Goal: Task Accomplishment & Management: Manage account settings

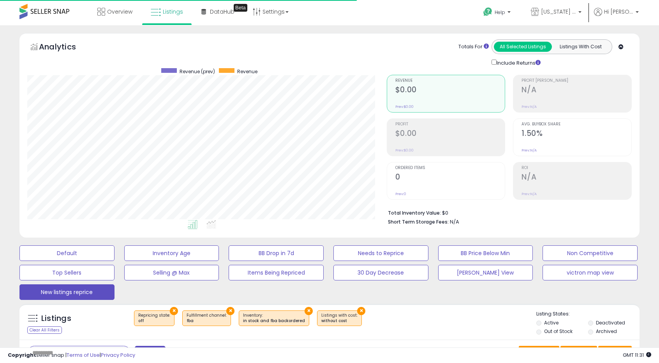
select select "**"
click at [102, 9] on icon at bounding box center [101, 12] width 8 height 8
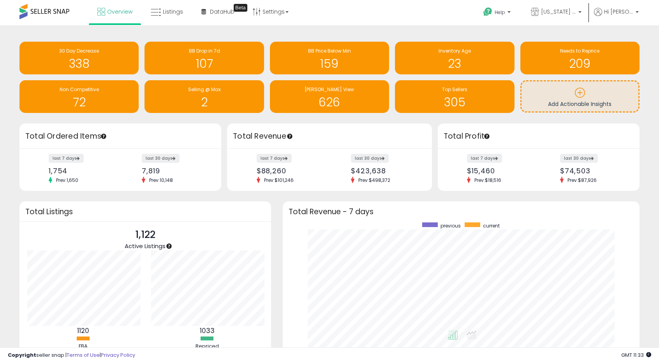
scroll to position [147, 341]
click at [351, 68] on h1 "159" at bounding box center [329, 63] width 111 height 13
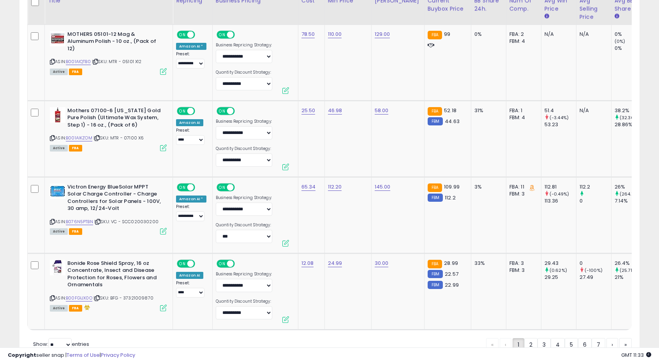
scroll to position [2050, 0]
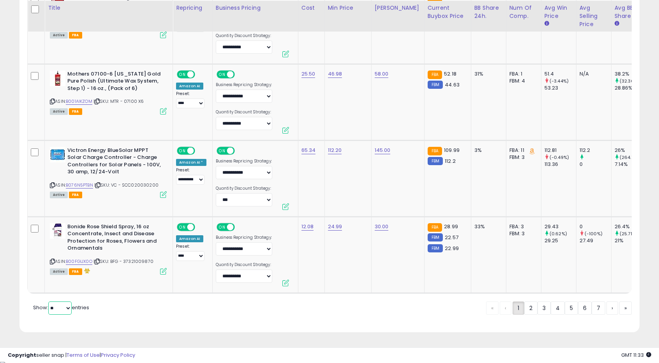
click at [57, 310] on select "** **" at bounding box center [59, 307] width 23 height 13
select select "**"
click at [49, 303] on select "** **" at bounding box center [59, 307] width 23 height 13
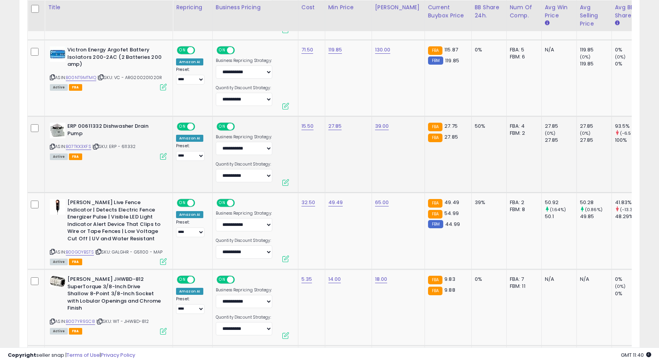
scroll to position [769, 0]
click at [333, 129] on link "27.85" at bounding box center [335, 127] width 14 height 8
drag, startPoint x: 288, startPoint y: 106, endPoint x: 317, endPoint y: 106, distance: 29.2
click at [317, 106] on input "*****" at bounding box center [309, 107] width 69 height 13
type input "*****"
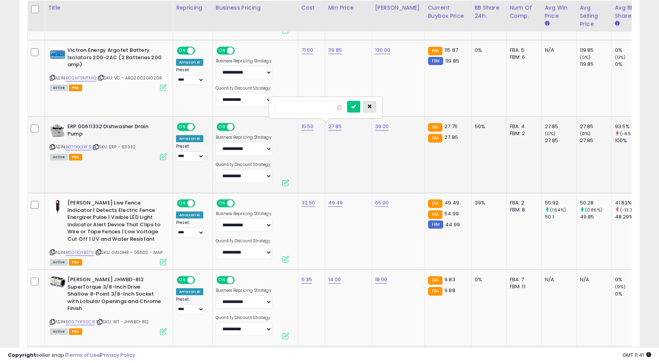
click button "submit" at bounding box center [353, 107] width 13 height 12
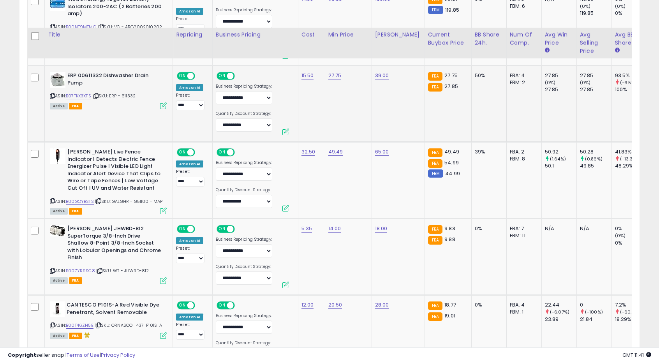
scroll to position [847, 0]
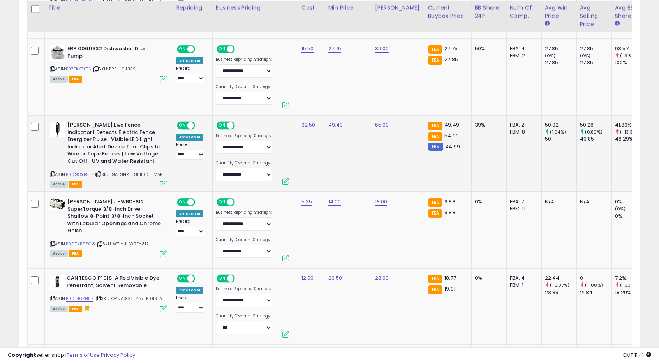
click at [354, 167] on td "49.49" at bounding box center [348, 153] width 47 height 77
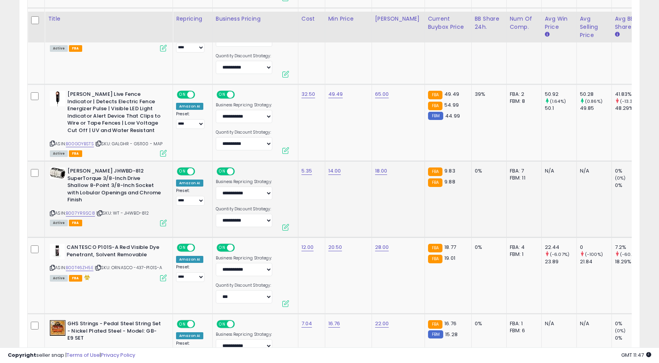
scroll to position [995, 0]
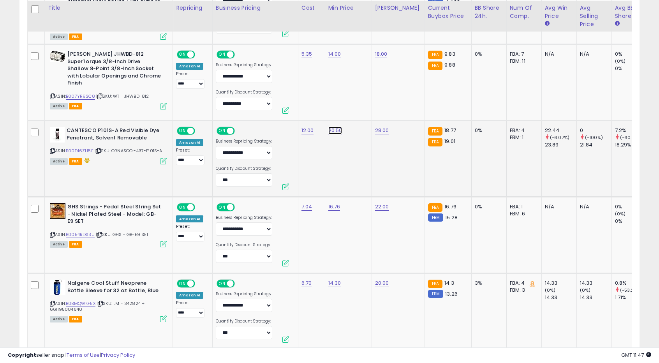
click at [338, 131] on link "20.50" at bounding box center [335, 131] width 14 height 8
click at [279, 114] on input "*****" at bounding box center [309, 110] width 69 height 13
type input "*****"
click button "submit" at bounding box center [353, 110] width 13 height 12
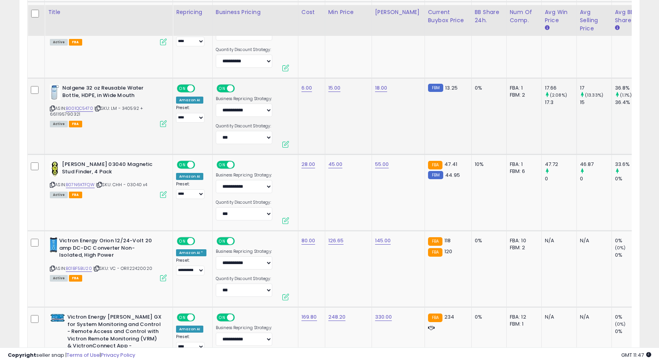
scroll to position [1423, 0]
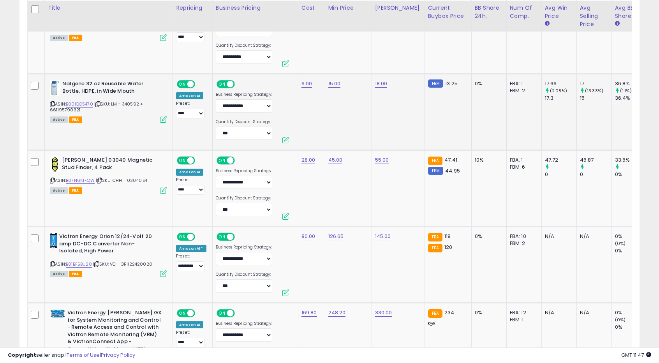
click at [352, 170] on td "45.00" at bounding box center [348, 188] width 47 height 76
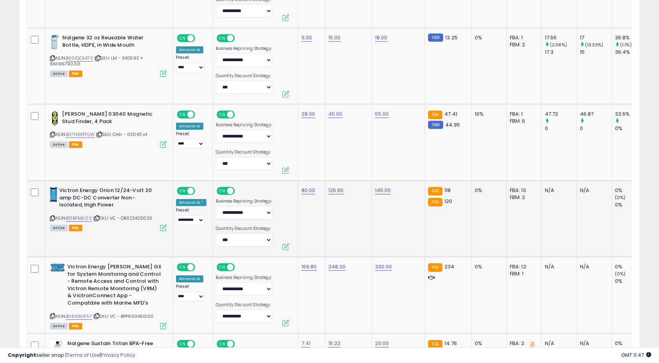
scroll to position [1501, 0]
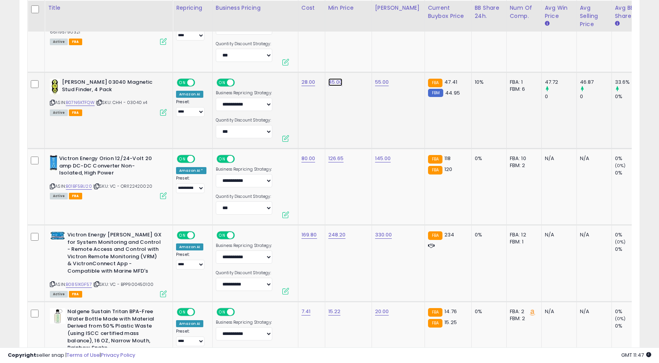
click at [331, 79] on link "45.00" at bounding box center [335, 82] width 14 height 8
click at [283, 63] on input "*****" at bounding box center [309, 61] width 69 height 13
type input "*****"
click button "submit" at bounding box center [353, 61] width 13 height 12
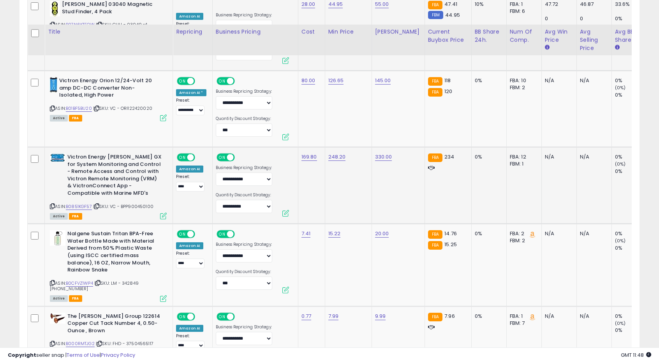
scroll to position [1657, 0]
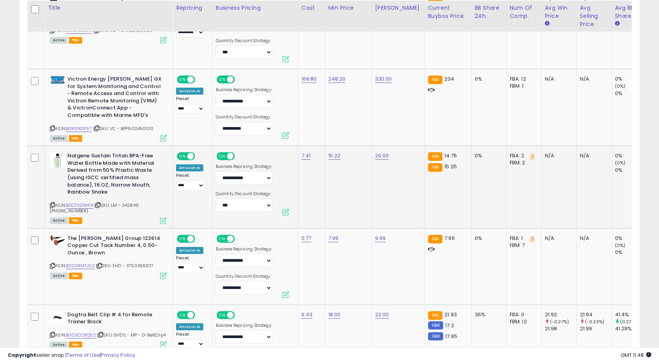
click at [327, 184] on td "15.22" at bounding box center [348, 187] width 47 height 82
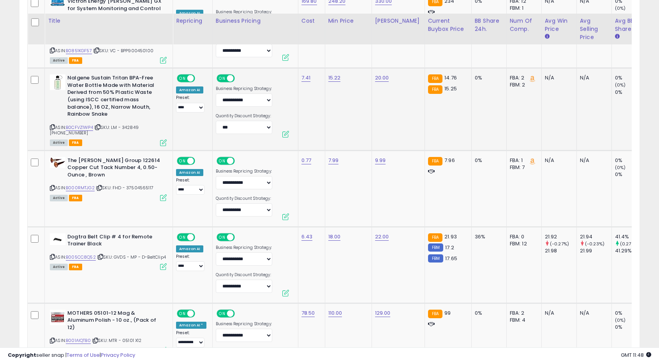
scroll to position [1774, 0]
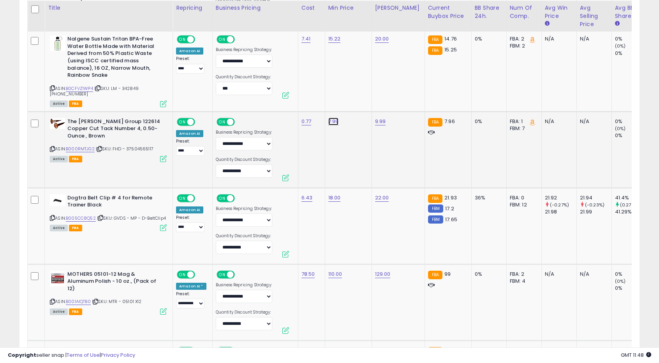
click at [333, 118] on link "7.99" at bounding box center [333, 122] width 11 height 8
click at [286, 98] on input "****" at bounding box center [307, 100] width 69 height 13
type input "****"
click button "submit" at bounding box center [351, 100] width 13 height 12
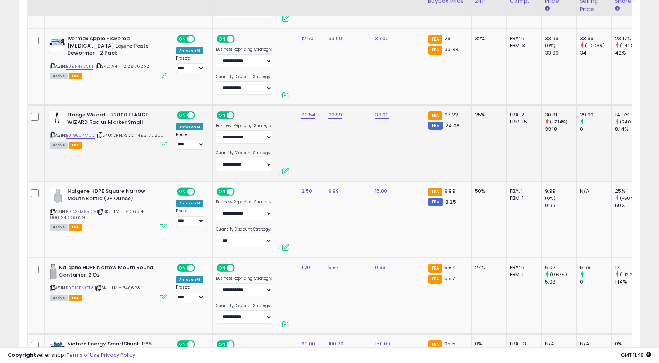
scroll to position [2709, 0]
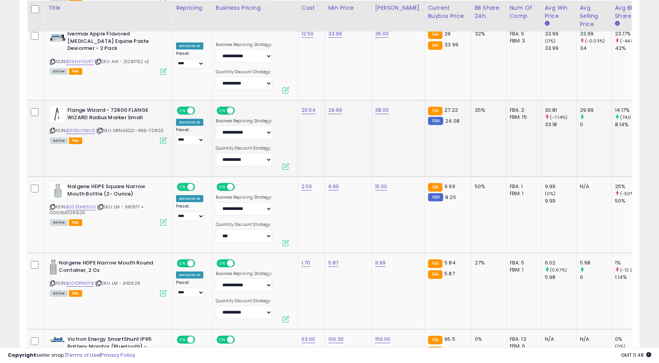
click at [345, 134] on td "29.99" at bounding box center [348, 138] width 47 height 76
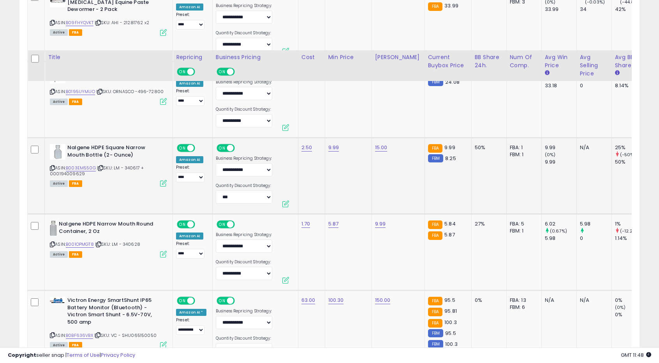
scroll to position [2864, 0]
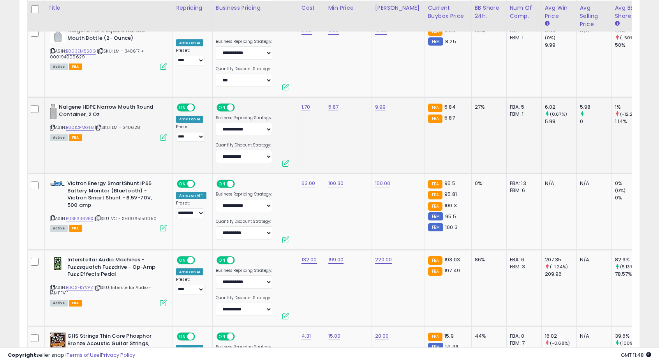
click at [343, 154] on td "5.87" at bounding box center [348, 135] width 47 height 76
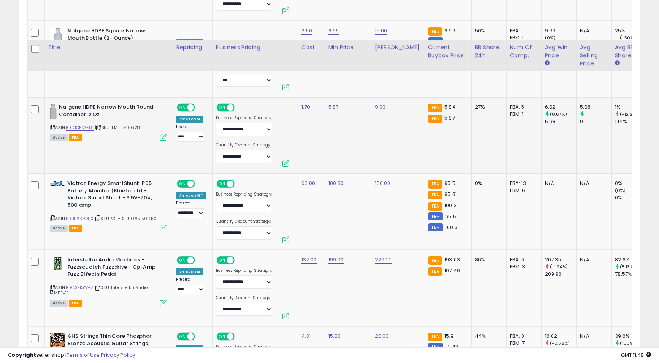
scroll to position [2942, 0]
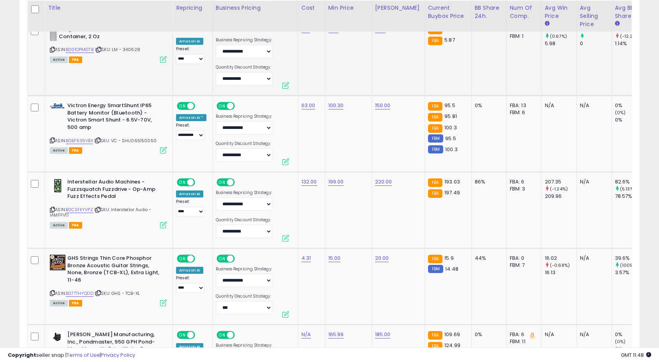
click at [343, 154] on td "100.30" at bounding box center [348, 134] width 47 height 76
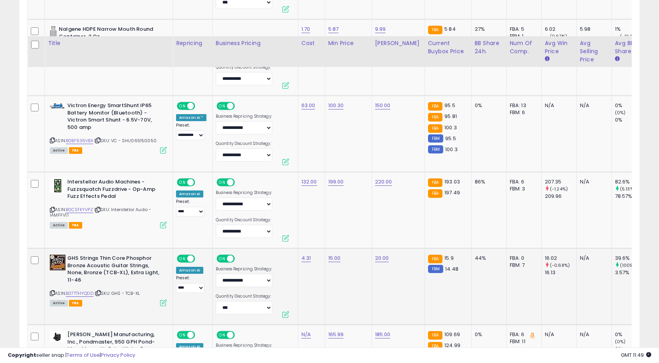
scroll to position [3020, 0]
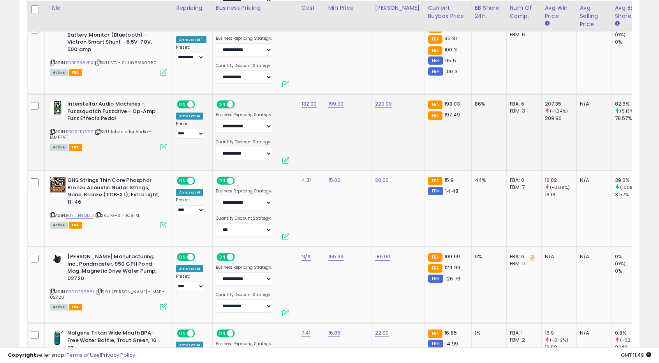
click at [348, 126] on td "199.00" at bounding box center [348, 132] width 47 height 76
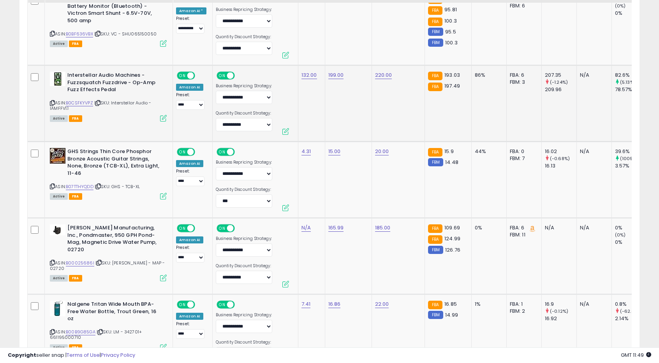
scroll to position [3059, 0]
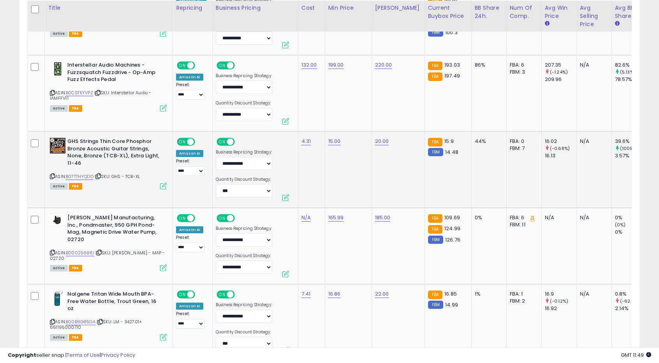
click at [347, 176] on td "15.00" at bounding box center [348, 170] width 47 height 76
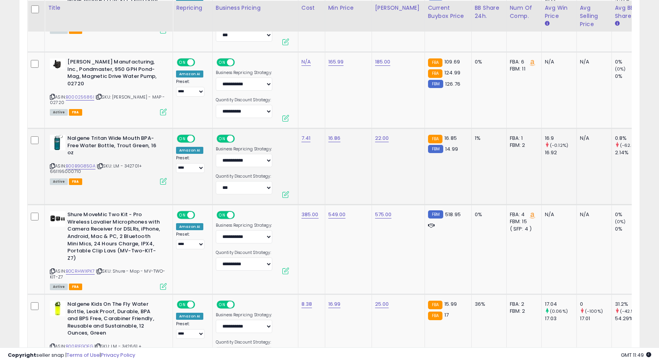
scroll to position [3293, 0]
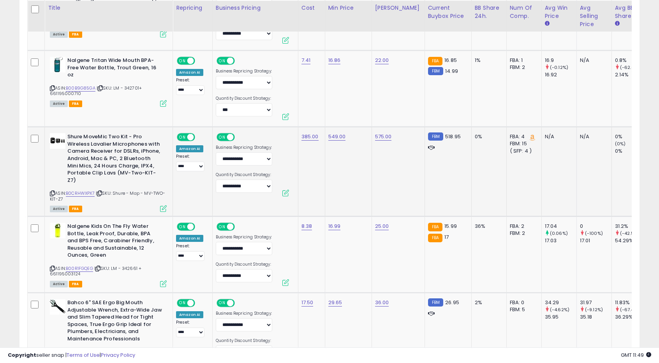
click at [345, 152] on td "549.00" at bounding box center [348, 172] width 47 height 90
click at [345, 146] on td "549.00" at bounding box center [348, 172] width 47 height 90
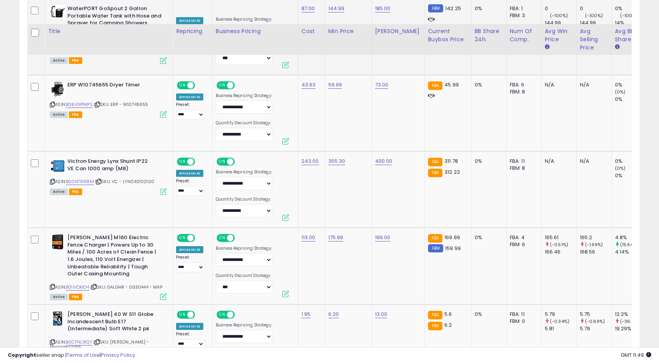
scroll to position [3916, 0]
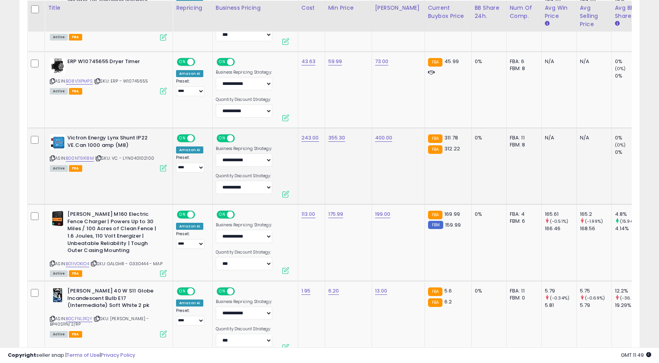
click at [358, 155] on td "355.30" at bounding box center [348, 166] width 47 height 76
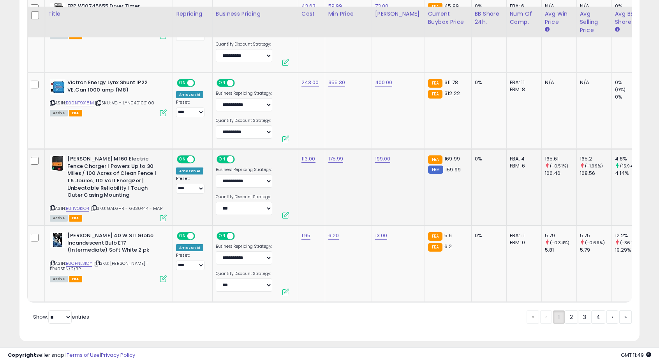
scroll to position [3978, 0]
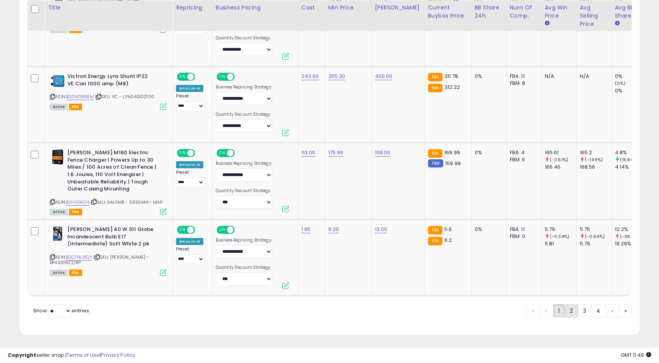
click at [571, 315] on link "2" at bounding box center [571, 310] width 13 height 13
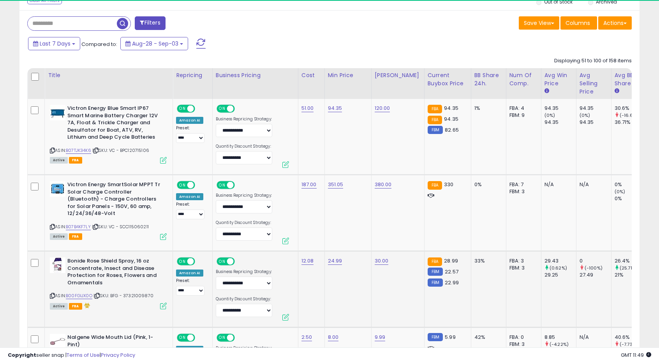
scroll to position [411, 0]
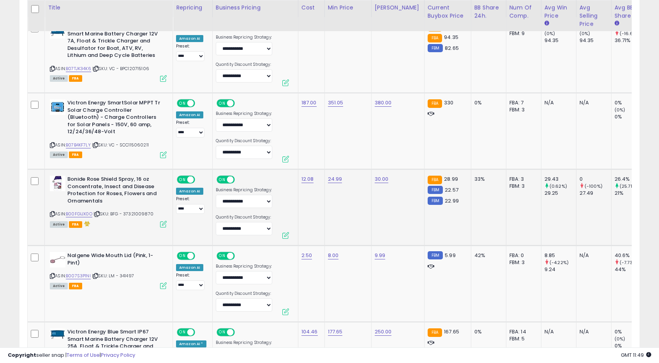
click at [347, 209] on td "24.99" at bounding box center [347, 207] width 47 height 76
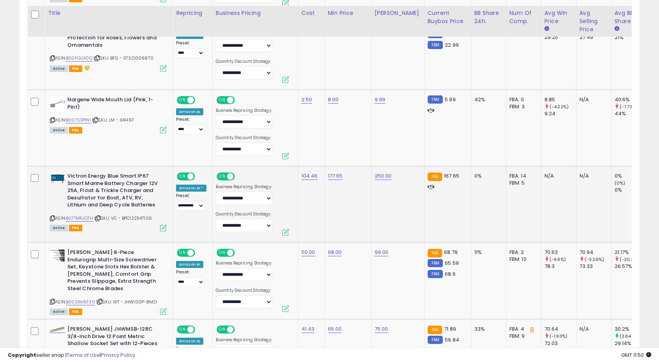
scroll to position [606, 0]
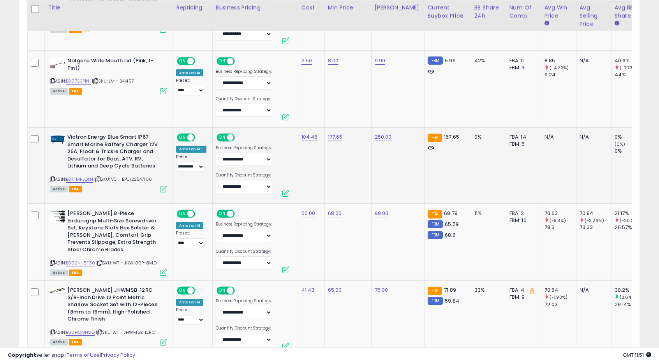
click at [346, 177] on td "177.65" at bounding box center [347, 165] width 47 height 76
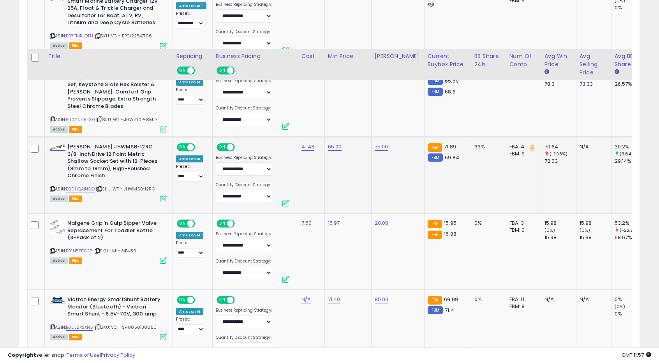
scroll to position [801, 0]
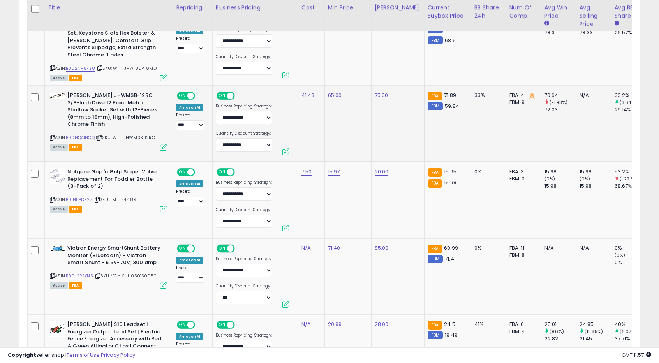
click at [330, 133] on td "65.00" at bounding box center [347, 124] width 47 height 76
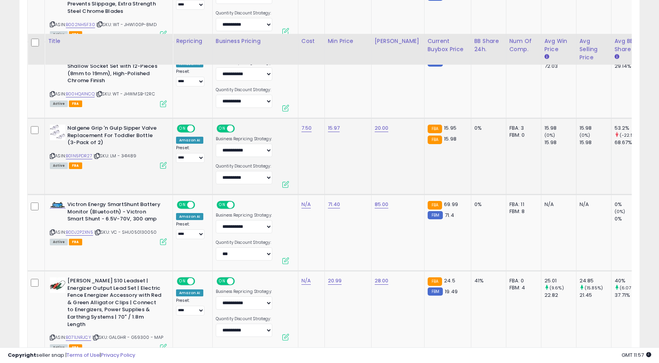
scroll to position [879, 0]
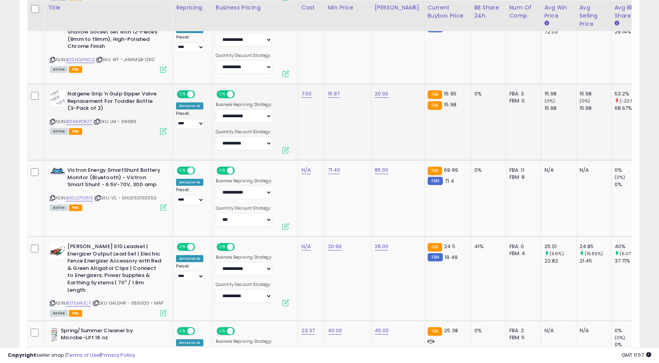
click at [341, 130] on td "15.97" at bounding box center [347, 122] width 47 height 76
click at [334, 95] on link "15.97" at bounding box center [334, 94] width 12 height 8
drag, startPoint x: 290, startPoint y: 71, endPoint x: 300, endPoint y: 71, distance: 10.1
click at [300, 71] on input "*****" at bounding box center [308, 74] width 69 height 13
type input "*****"
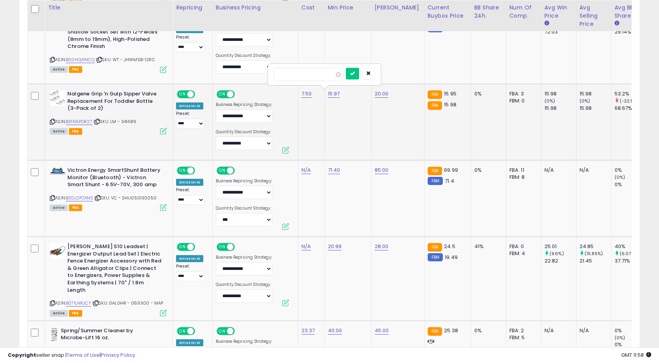
click button "submit" at bounding box center [352, 74] width 13 height 12
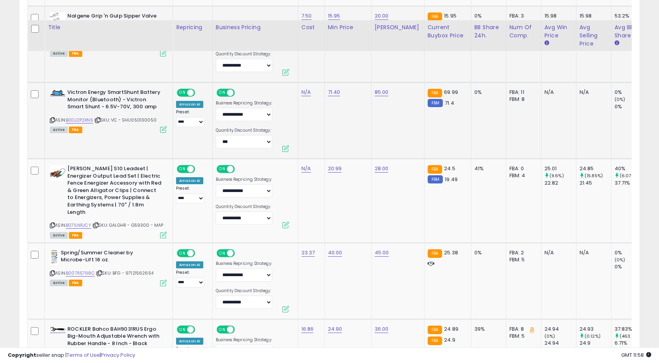
scroll to position [996, 0]
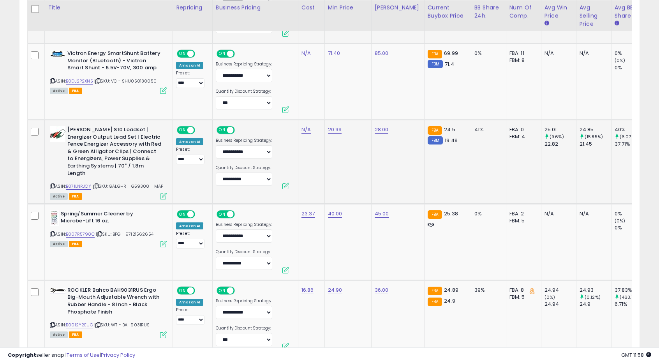
click at [339, 173] on td "20.99" at bounding box center [347, 162] width 47 height 84
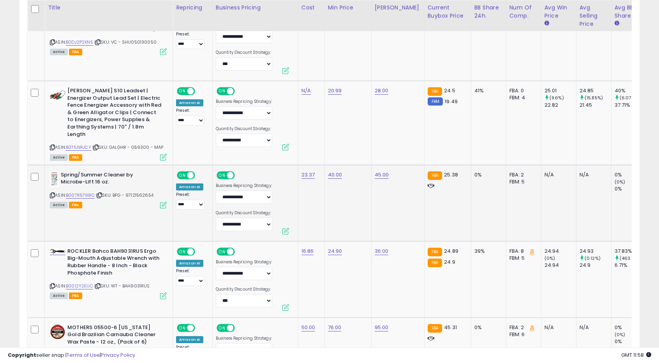
click at [330, 207] on td "40.00" at bounding box center [347, 203] width 47 height 76
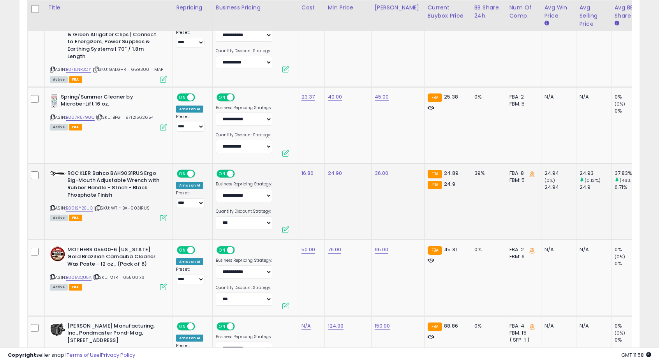
click at [329, 167] on td "24.90" at bounding box center [347, 201] width 47 height 76
click at [331, 178] on td "24.90" at bounding box center [347, 201] width 47 height 76
click at [331, 169] on link "24.90" at bounding box center [335, 173] width 14 height 8
drag, startPoint x: 289, startPoint y: 150, endPoint x: 298, endPoint y: 150, distance: 9.3
click at [298, 150] on input "*****" at bounding box center [309, 152] width 69 height 13
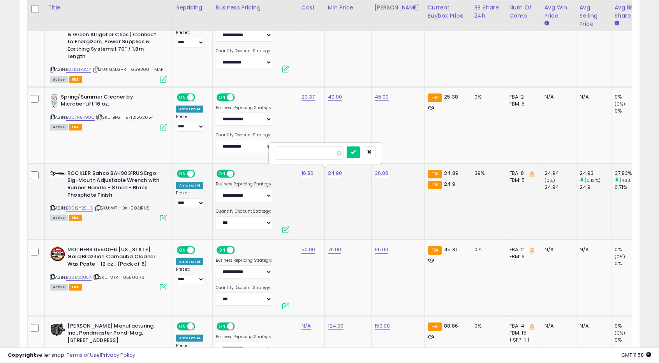
type input "*****"
click button "submit" at bounding box center [353, 152] width 13 height 12
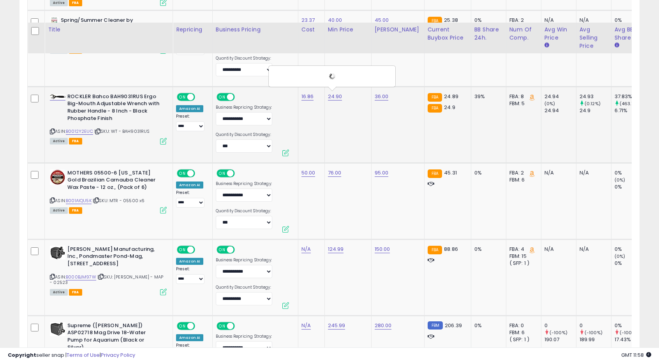
scroll to position [1229, 0]
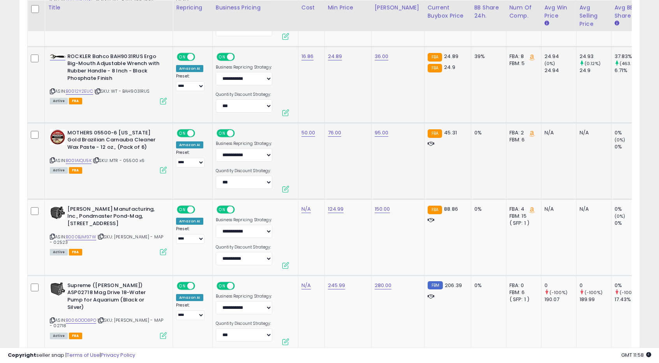
click at [349, 183] on td "76.00" at bounding box center [347, 161] width 47 height 76
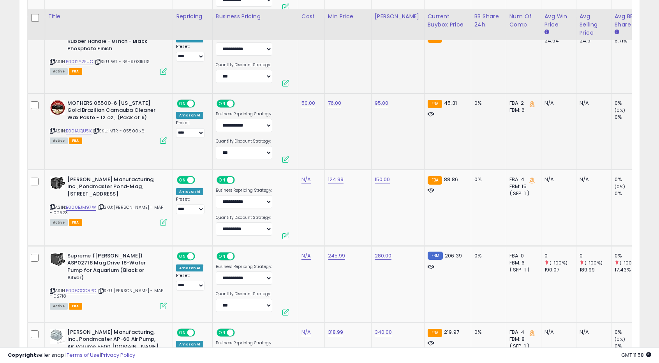
scroll to position [1268, 0]
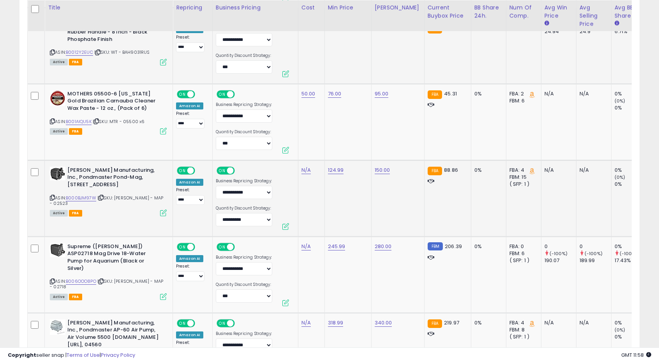
click at [360, 191] on td "124.99" at bounding box center [347, 198] width 47 height 76
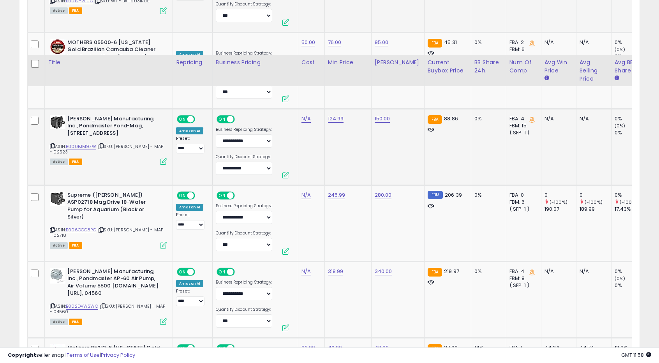
scroll to position [1385, 0]
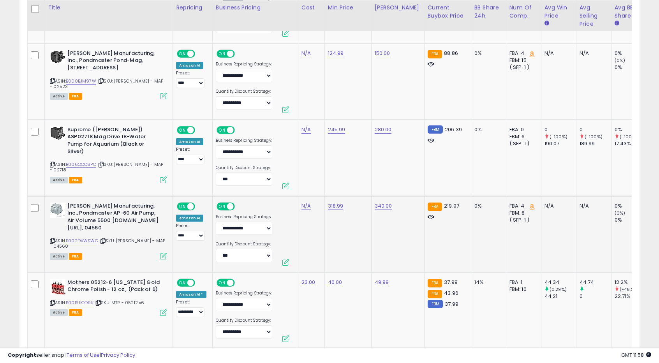
click at [325, 227] on td "318.99" at bounding box center [347, 234] width 47 height 76
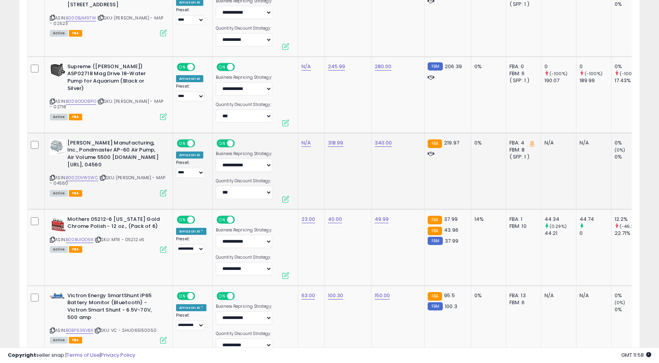
scroll to position [1463, 0]
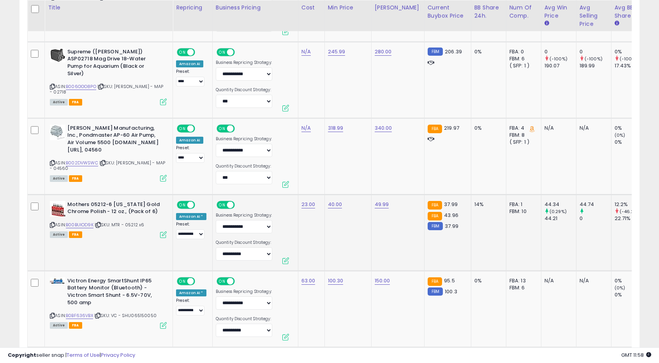
click at [332, 221] on td "40.00" at bounding box center [347, 232] width 47 height 76
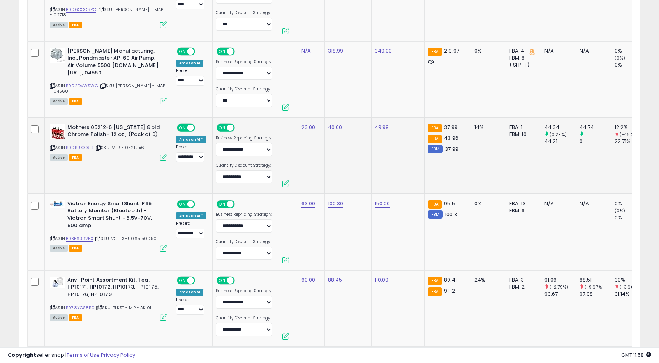
scroll to position [1541, 0]
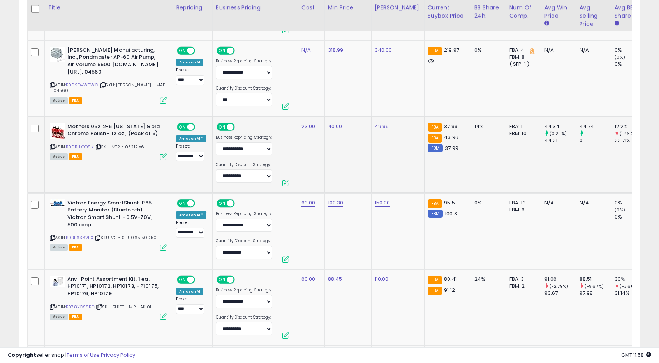
click at [349, 179] on td "40.00" at bounding box center [347, 154] width 47 height 76
click at [330, 229] on td "100.30" at bounding box center [347, 231] width 47 height 76
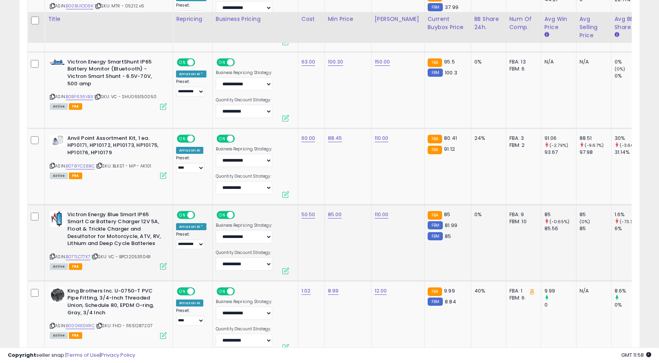
scroll to position [1697, 0]
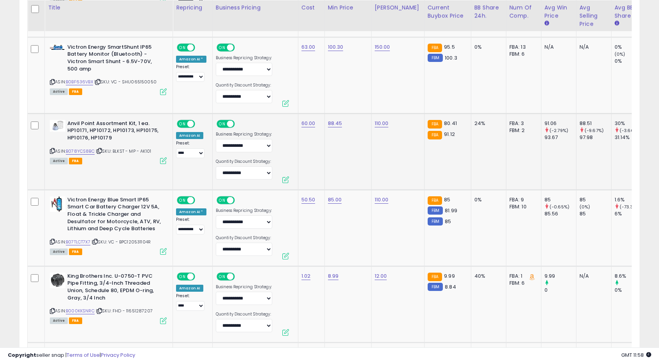
click at [340, 160] on td "88.45" at bounding box center [347, 151] width 47 height 76
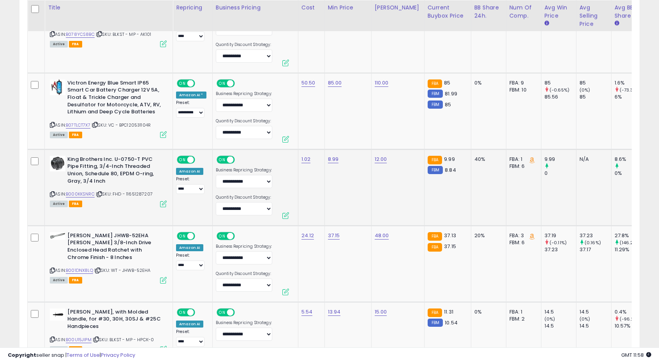
click at [340, 186] on td "8.99" at bounding box center [347, 187] width 47 height 76
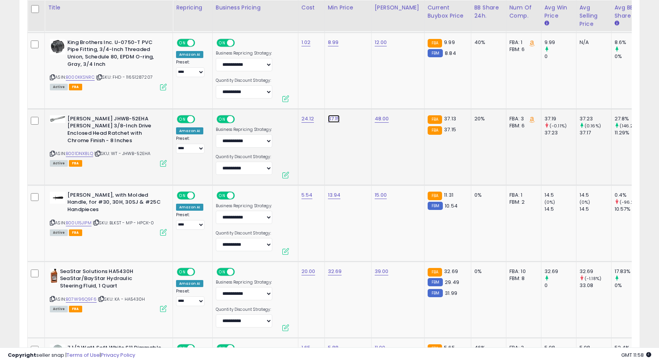
click at [332, 119] on link "37.15" at bounding box center [334, 119] width 12 height 8
drag, startPoint x: 289, startPoint y: 95, endPoint x: 298, endPoint y: 95, distance: 8.6
click at [298, 95] on input "*****" at bounding box center [308, 97] width 69 height 13
type input "*****"
click button "submit" at bounding box center [352, 97] width 13 height 12
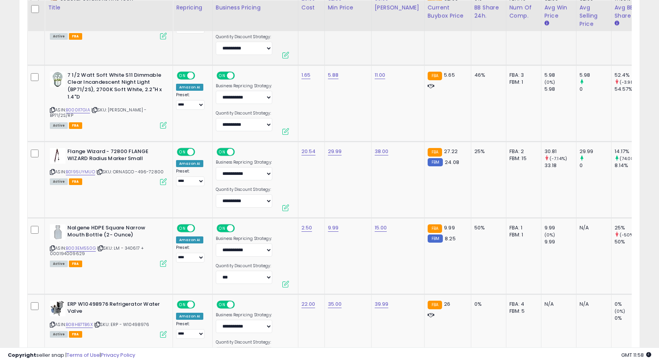
scroll to position [2242, 0]
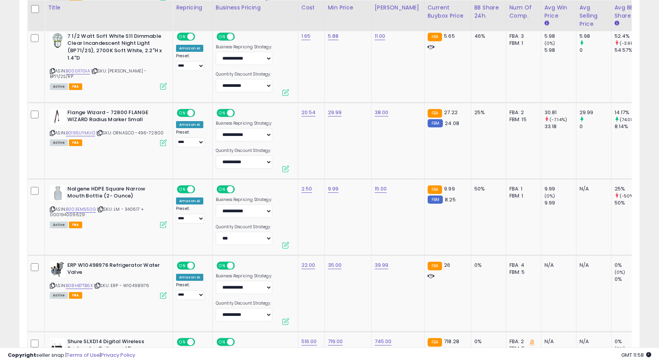
click at [350, 144] on td "29.99" at bounding box center [347, 140] width 47 height 76
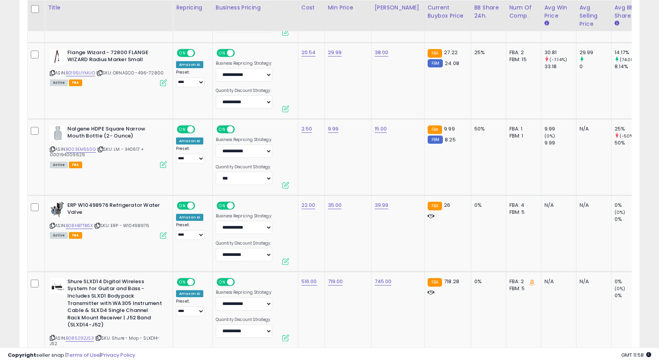
scroll to position [2320, 0]
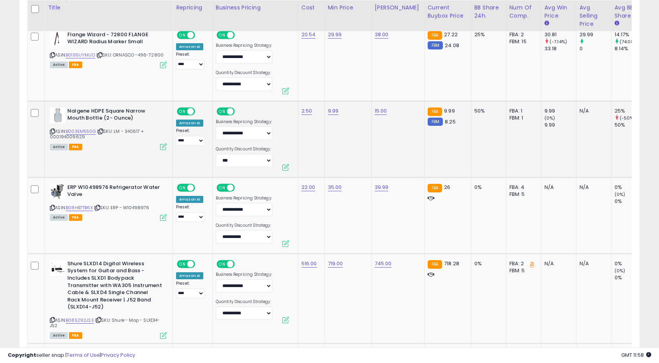
click at [347, 147] on td "9.99" at bounding box center [347, 139] width 47 height 76
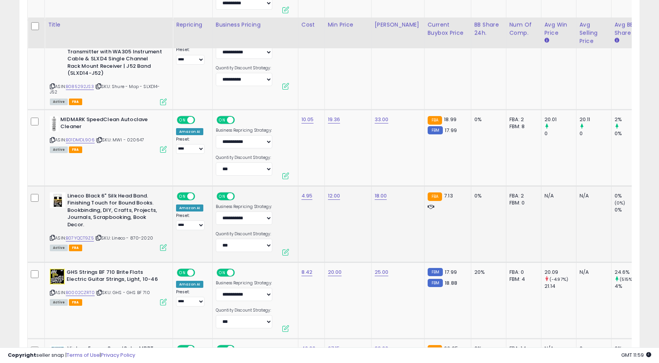
scroll to position [2632, 0]
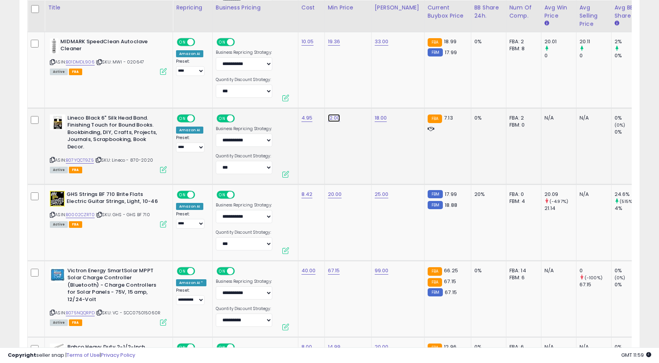
click at [331, 114] on link "12.00" at bounding box center [334, 118] width 12 height 8
click at [291, 93] on input "*****" at bounding box center [308, 95] width 69 height 13
type input "****"
click button "submit" at bounding box center [352, 95] width 13 height 12
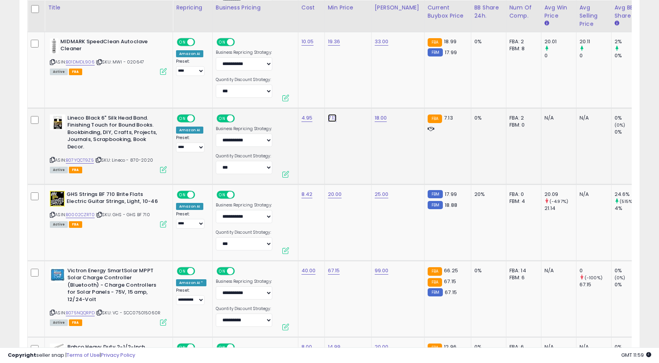
click at [328, 114] on link "7.13" at bounding box center [332, 118] width 9 height 8
drag, startPoint x: 274, startPoint y: 89, endPoint x: 278, endPoint y: 97, distance: 8.9
click at [274, 90] on input "****" at bounding box center [306, 95] width 69 height 13
click at [278, 97] on input "****" at bounding box center [306, 95] width 69 height 13
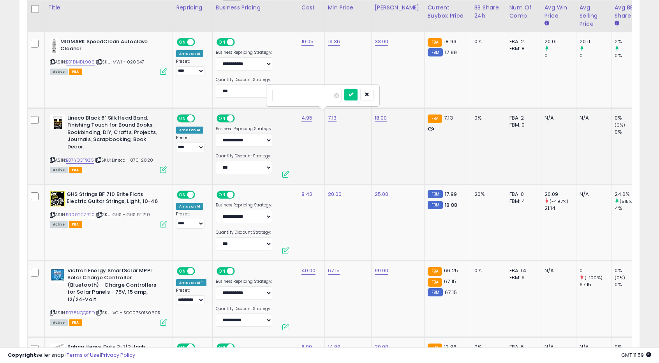
type input "****"
click button "submit" at bounding box center [350, 95] width 13 height 12
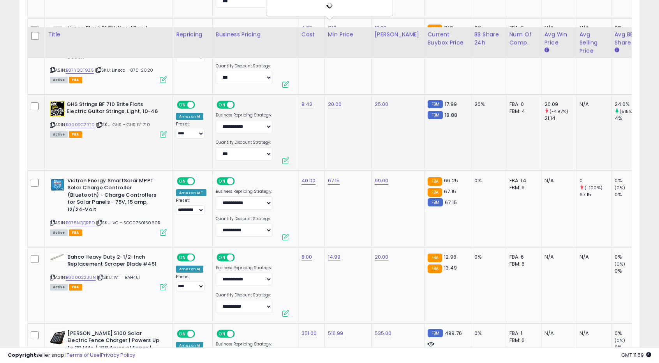
scroll to position [2748, 0]
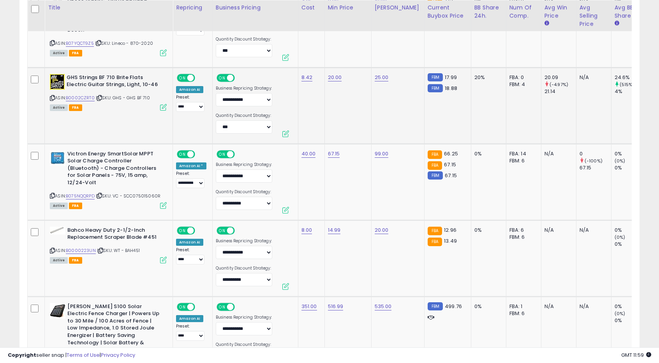
click at [332, 77] on td "20.00" at bounding box center [347, 105] width 47 height 76
click at [330, 74] on link "20.00" at bounding box center [335, 78] width 14 height 8
click at [287, 58] on input "*****" at bounding box center [309, 54] width 69 height 13
type input "*****"
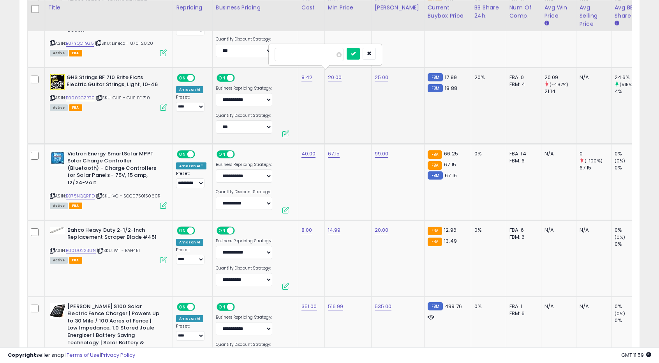
click button "submit" at bounding box center [353, 54] width 13 height 12
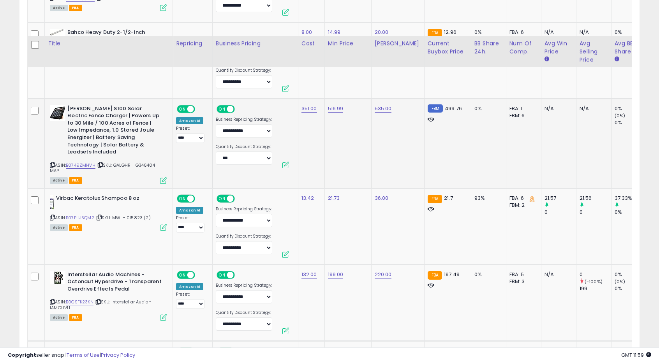
scroll to position [2982, 0]
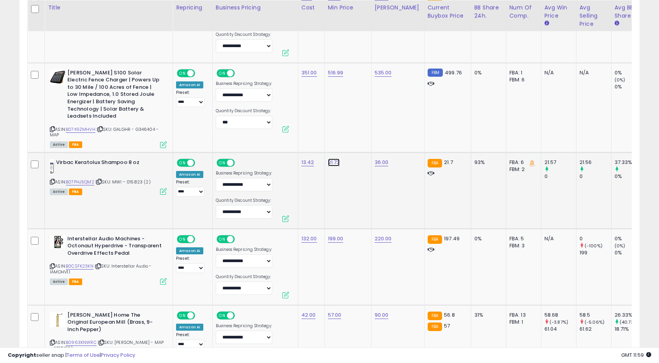
click at [331, 159] on link "21.73" at bounding box center [334, 163] width 12 height 8
drag, startPoint x: 288, startPoint y: 131, endPoint x: 301, endPoint y: 132, distance: 13.3
click at [301, 132] on input "*****" at bounding box center [308, 131] width 69 height 13
type input "*****"
click button "submit" at bounding box center [352, 131] width 13 height 12
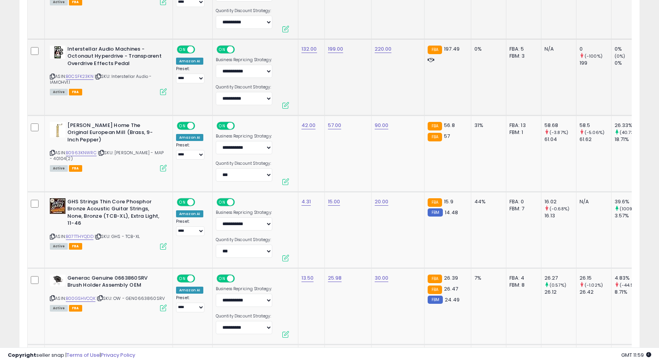
scroll to position [3177, 0]
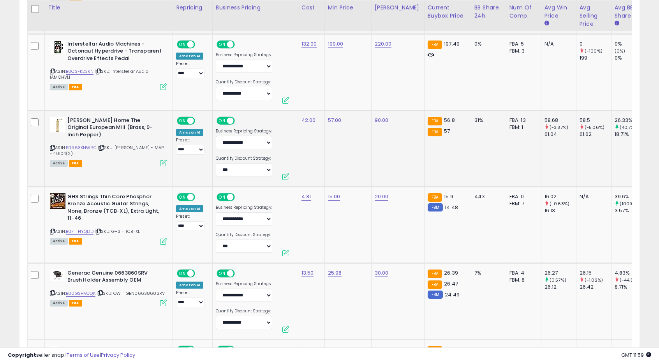
click at [336, 153] on td "57.00" at bounding box center [347, 148] width 47 height 76
click at [332, 116] on link "57.00" at bounding box center [335, 120] width 14 height 8
drag, startPoint x: 281, startPoint y: 87, endPoint x: 306, endPoint y: 87, distance: 24.5
click at [306, 87] on input "*****" at bounding box center [309, 89] width 69 height 13
type input "*****"
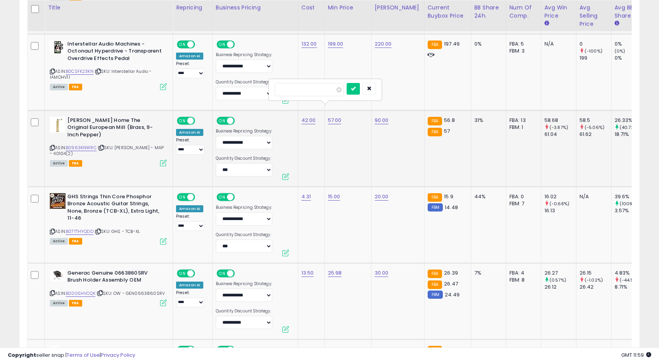
click button "submit" at bounding box center [353, 89] width 13 height 12
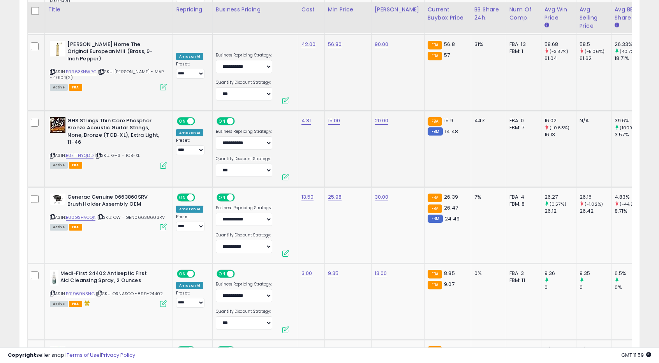
scroll to position [3255, 0]
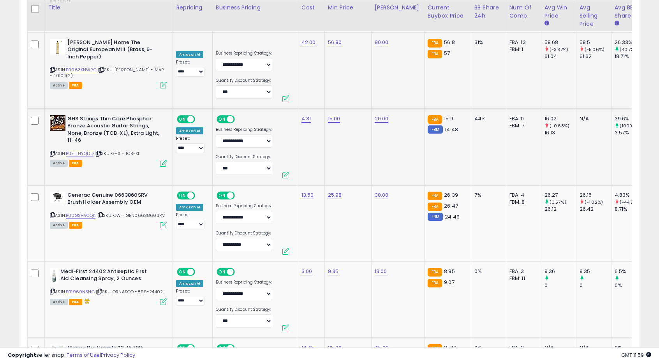
click at [347, 141] on td "15.00" at bounding box center [347, 147] width 47 height 76
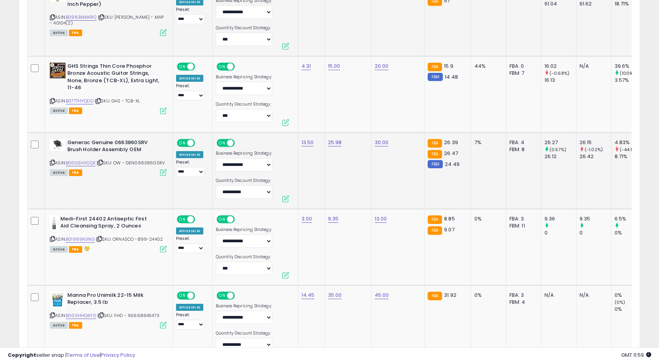
scroll to position [3333, 0]
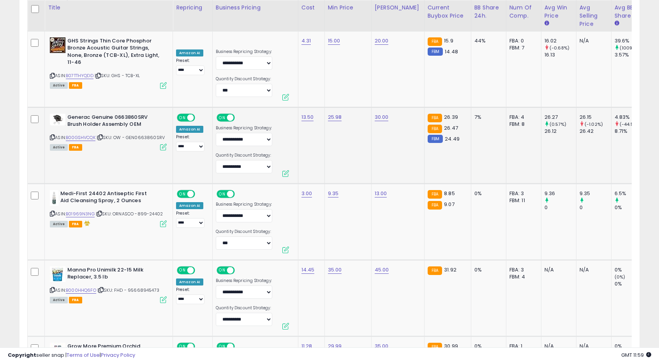
click at [320, 153] on td "13.50" at bounding box center [311, 145] width 26 height 76
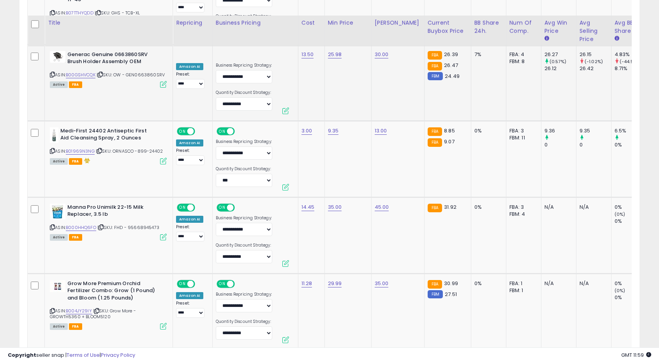
scroll to position [3411, 0]
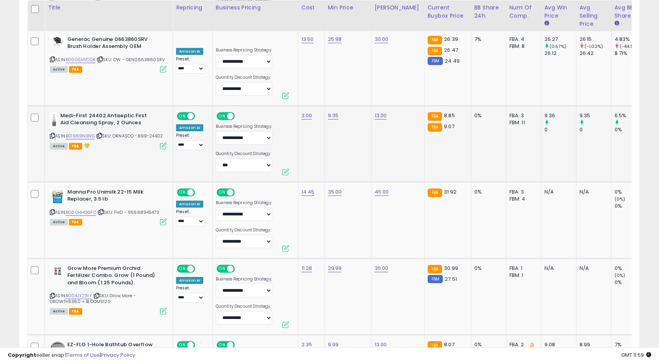
click at [324, 148] on td "9.35" at bounding box center [347, 144] width 47 height 76
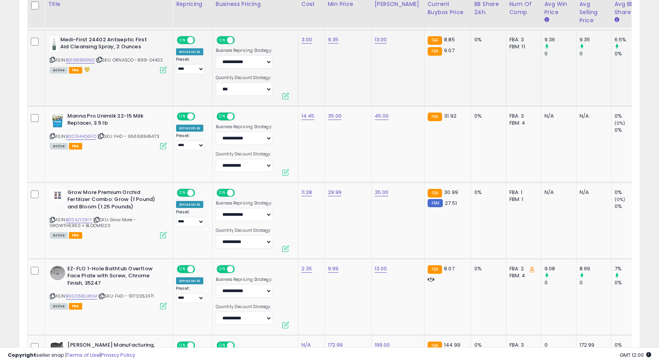
scroll to position [3488, 0]
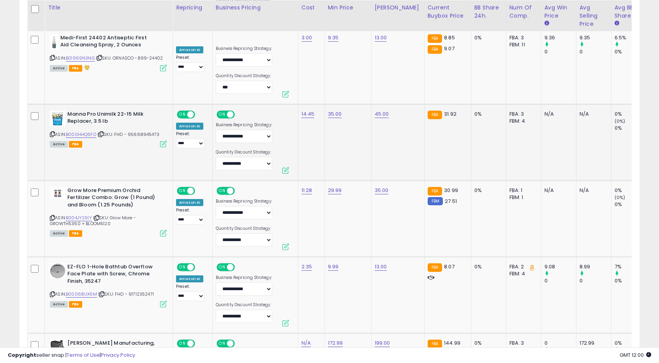
click at [335, 144] on td "35.00" at bounding box center [347, 142] width 47 height 76
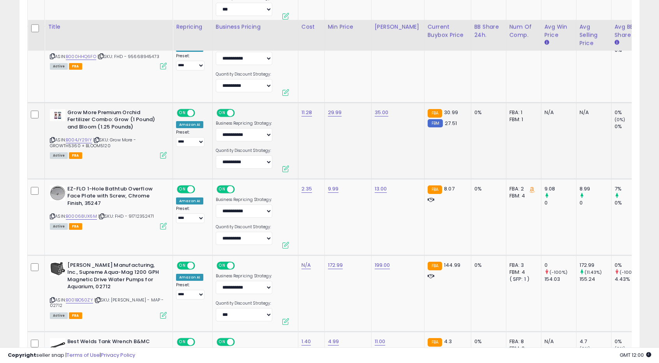
scroll to position [3605, 0]
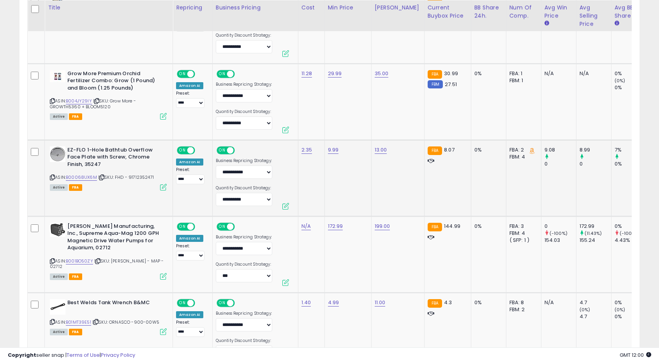
click at [338, 187] on td "9.99" at bounding box center [347, 178] width 47 height 76
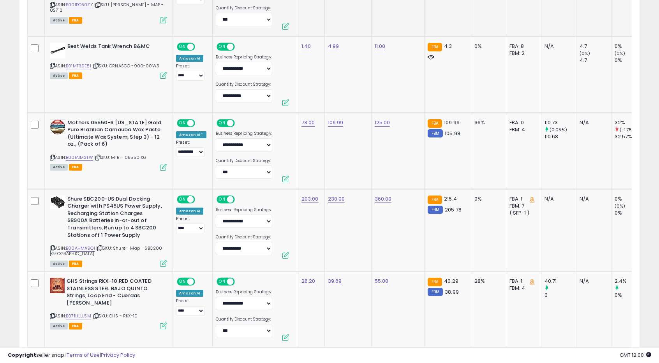
scroll to position [3878, 0]
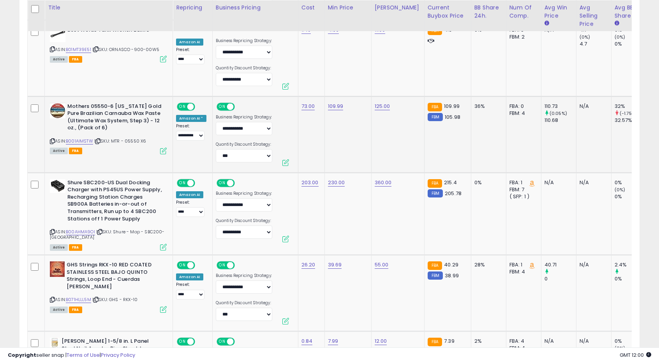
click at [354, 150] on td "109.99" at bounding box center [347, 134] width 47 height 76
click at [345, 140] on td "109.99" at bounding box center [347, 134] width 47 height 76
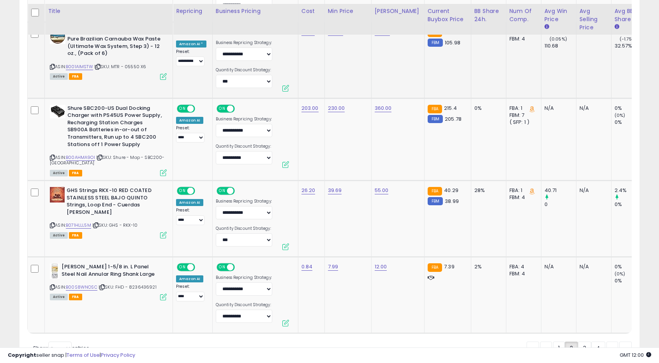
scroll to position [3956, 0]
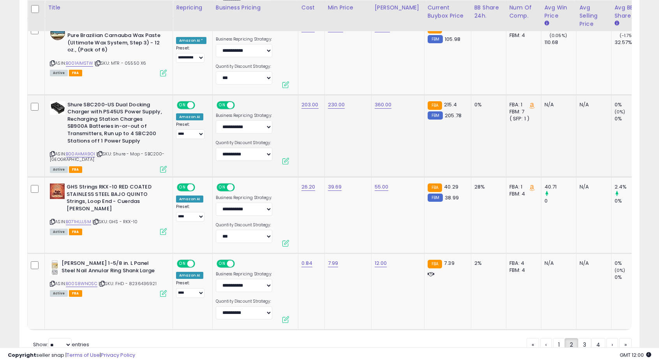
click at [344, 140] on td "230.00" at bounding box center [347, 136] width 47 height 82
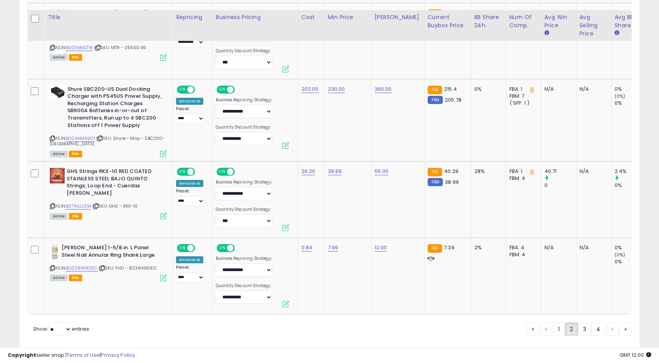
scroll to position [3982, 0]
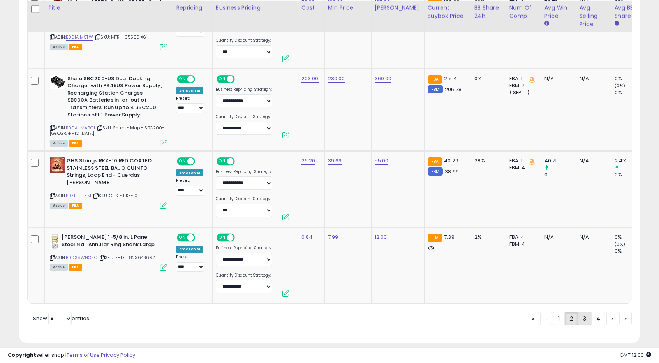
click at [585, 315] on link "3" at bounding box center [584, 318] width 13 height 13
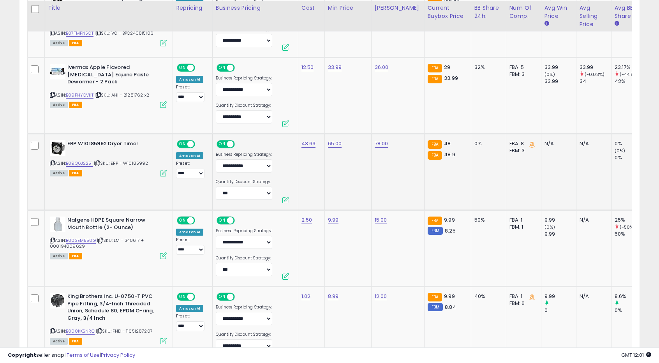
scroll to position [840, 0]
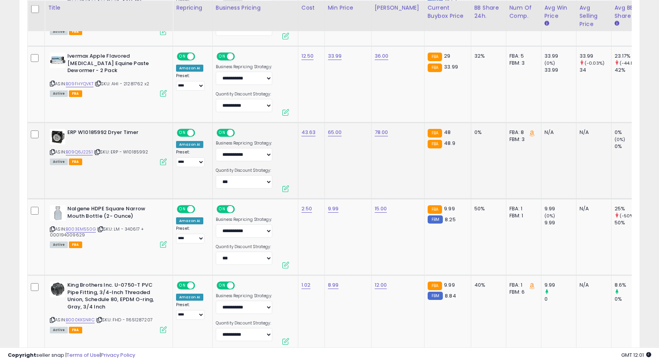
click at [338, 172] on td "65.00" at bounding box center [347, 161] width 47 height 76
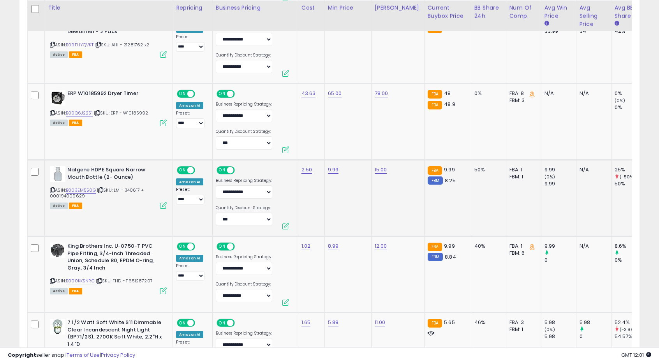
click at [339, 190] on td "9.99" at bounding box center [347, 198] width 47 height 76
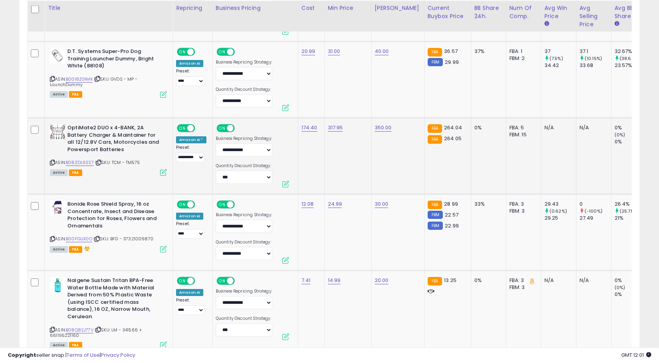
scroll to position [1229, 0]
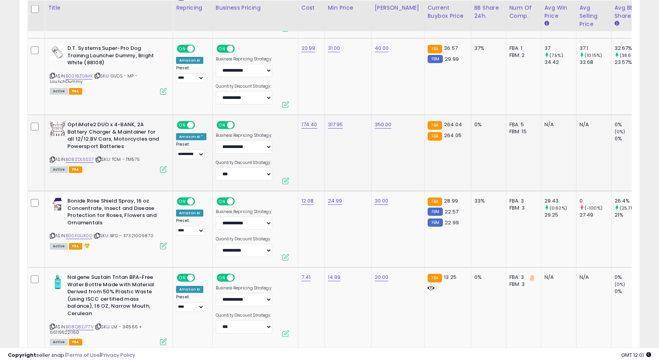
click at [338, 172] on td "317.95" at bounding box center [347, 153] width 47 height 76
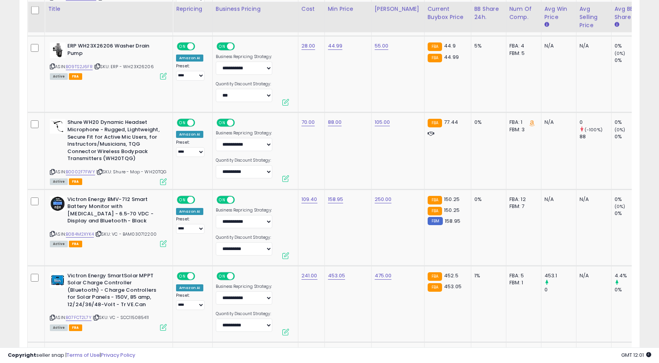
scroll to position [1697, 0]
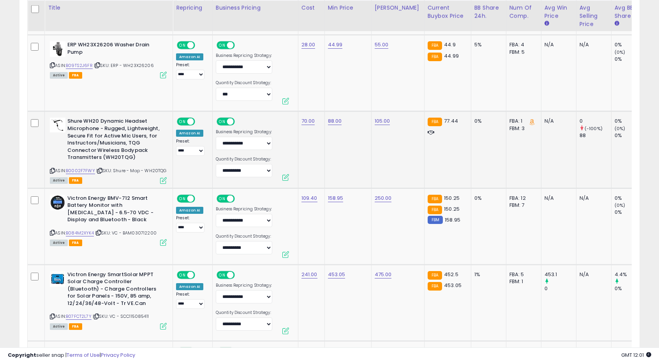
click at [330, 139] on td "88.00" at bounding box center [347, 149] width 47 height 77
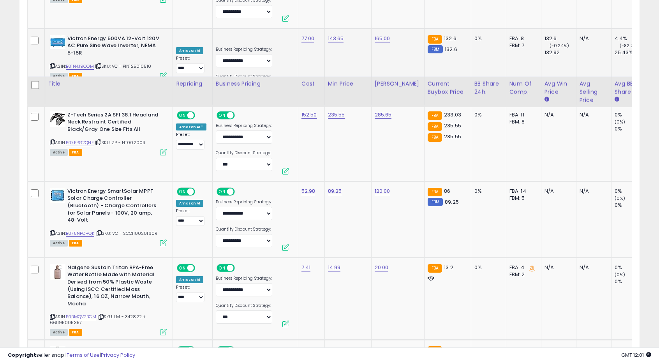
scroll to position [2320, 0]
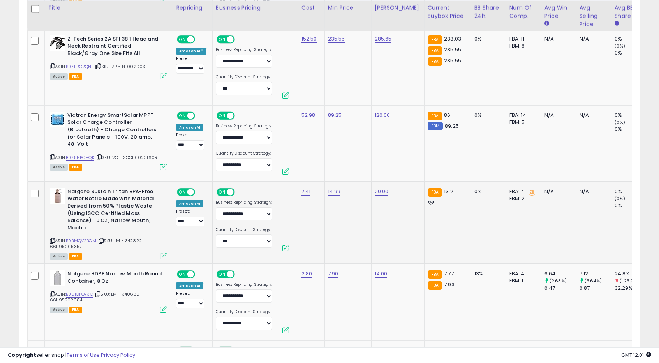
click at [338, 219] on td "14.99" at bounding box center [347, 223] width 47 height 82
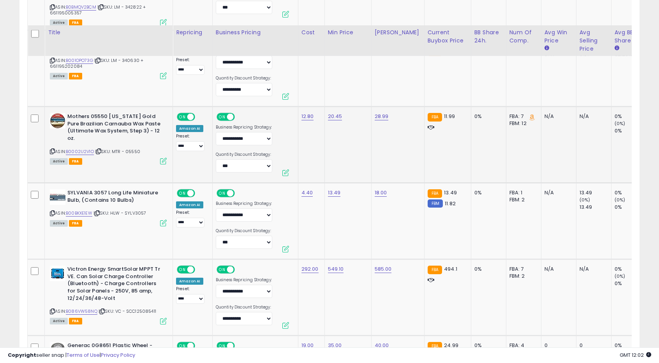
scroll to position [2593, 0]
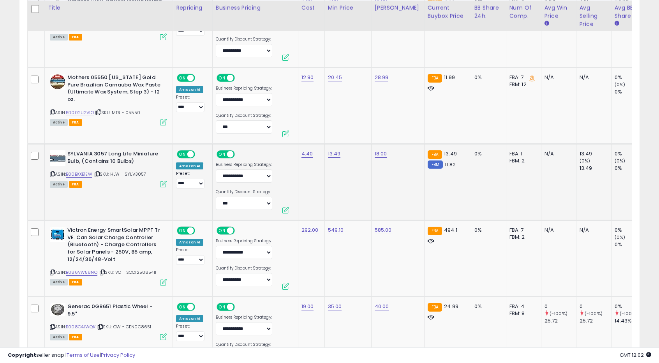
click at [342, 174] on td "13.49" at bounding box center [347, 182] width 47 height 76
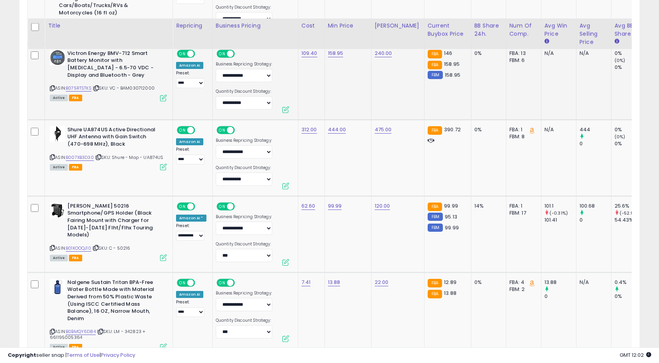
scroll to position [3177, 0]
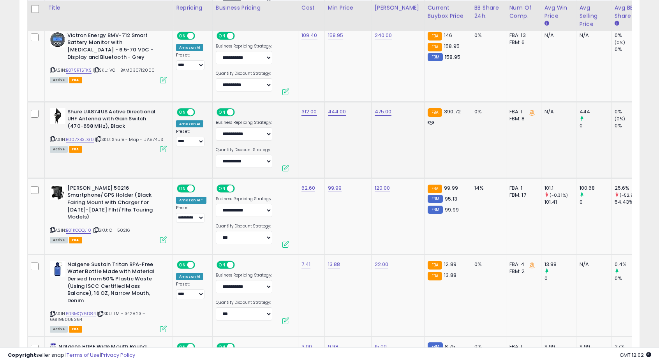
click at [328, 146] on td "444.00" at bounding box center [347, 140] width 47 height 76
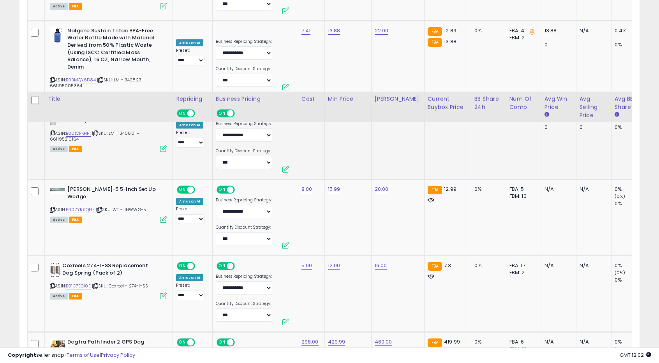
scroll to position [3527, 0]
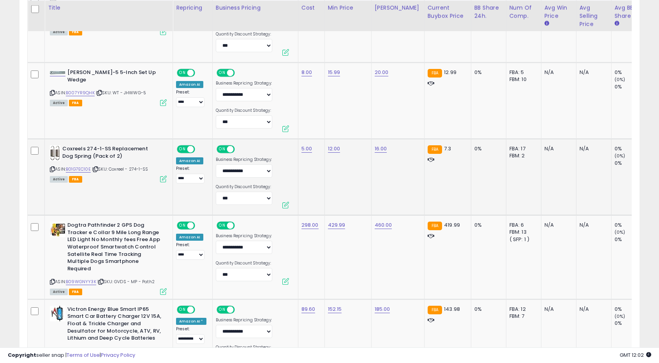
click at [341, 180] on td "12.00" at bounding box center [347, 177] width 47 height 76
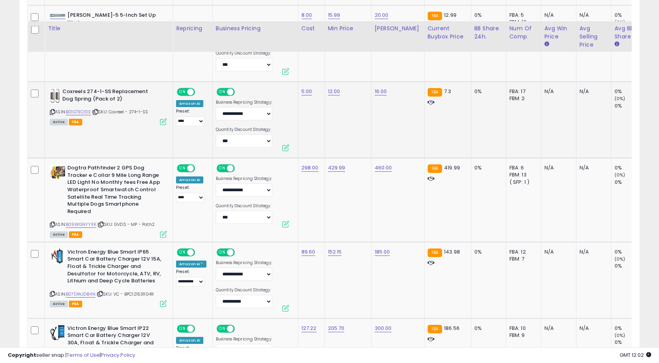
scroll to position [3605, 0]
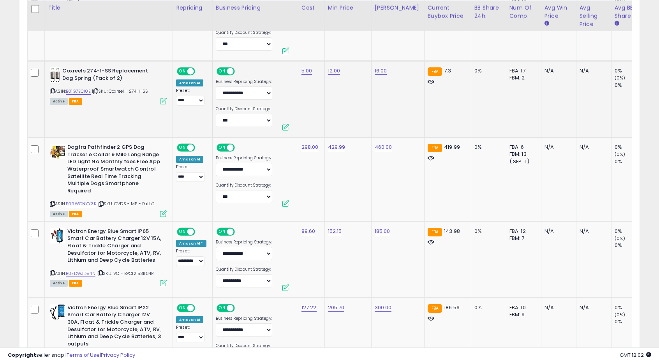
click at [341, 180] on td "429.99" at bounding box center [347, 179] width 47 height 84
click at [334, 148] on link "429.99" at bounding box center [337, 147] width 18 height 8
drag, startPoint x: 286, startPoint y: 128, endPoint x: 307, endPoint y: 128, distance: 21.4
click at [307, 128] on input "******" at bounding box center [311, 128] width 69 height 13
type input "******"
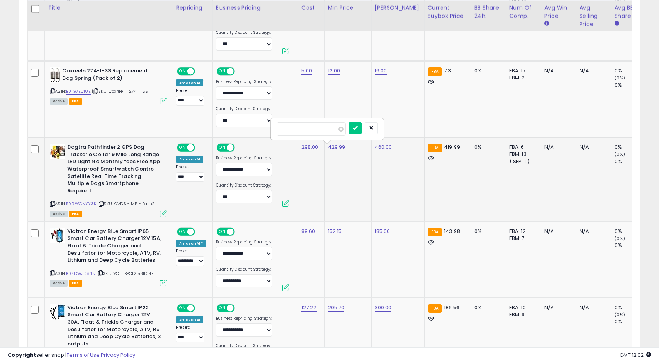
click button "submit" at bounding box center [355, 128] width 13 height 12
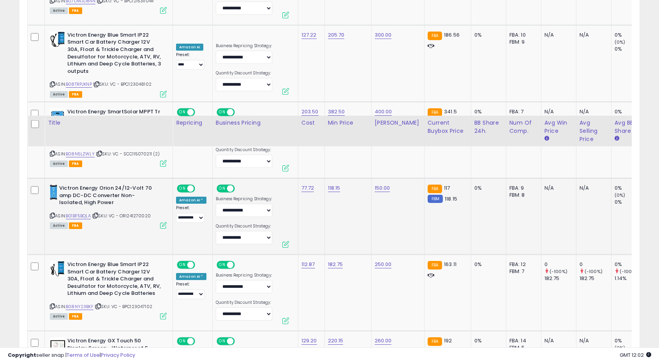
scroll to position [4003, 0]
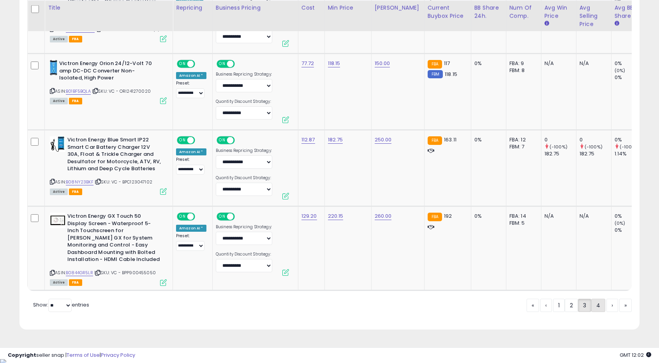
click at [595, 307] on link "4" at bounding box center [598, 305] width 14 height 13
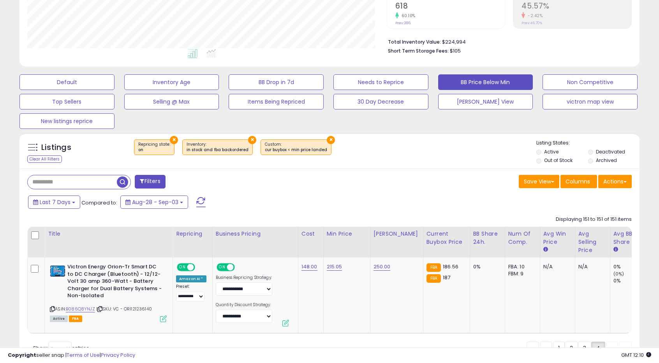
scroll to position [215, 0]
